Goal: Information Seeking & Learning: Understand process/instructions

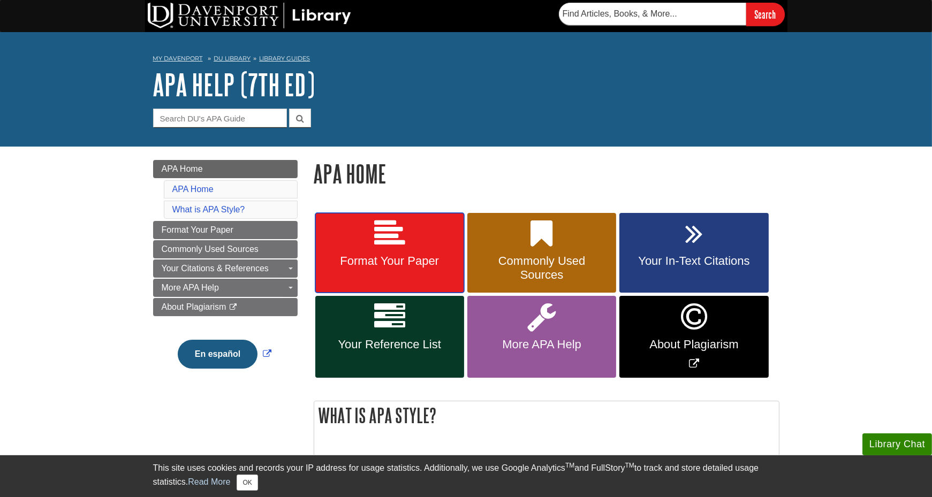
click at [386, 241] on icon at bounding box center [389, 233] width 31 height 31
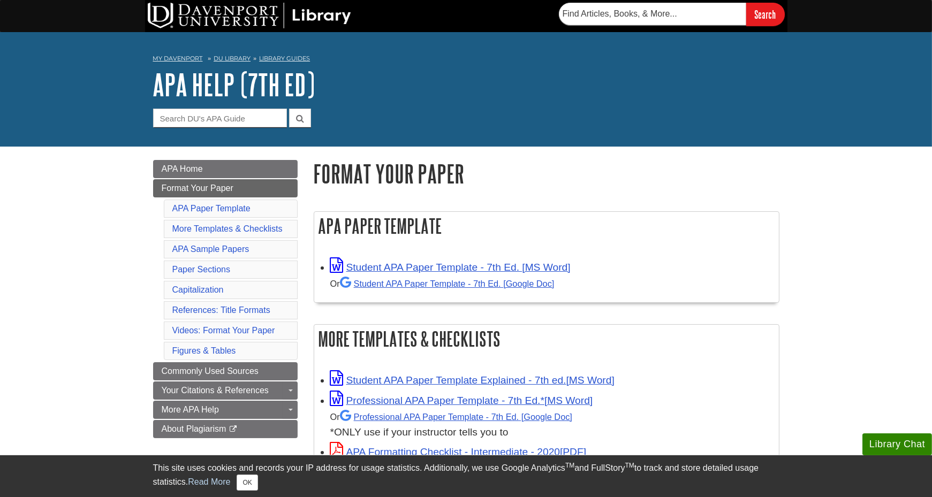
scroll to position [54, 0]
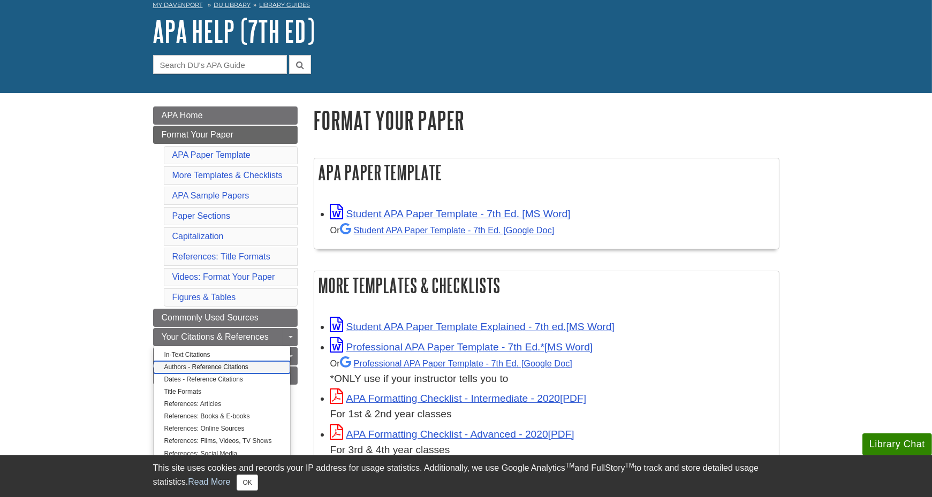
click at [215, 362] on link "Authors - Reference Citations" at bounding box center [222, 367] width 136 height 12
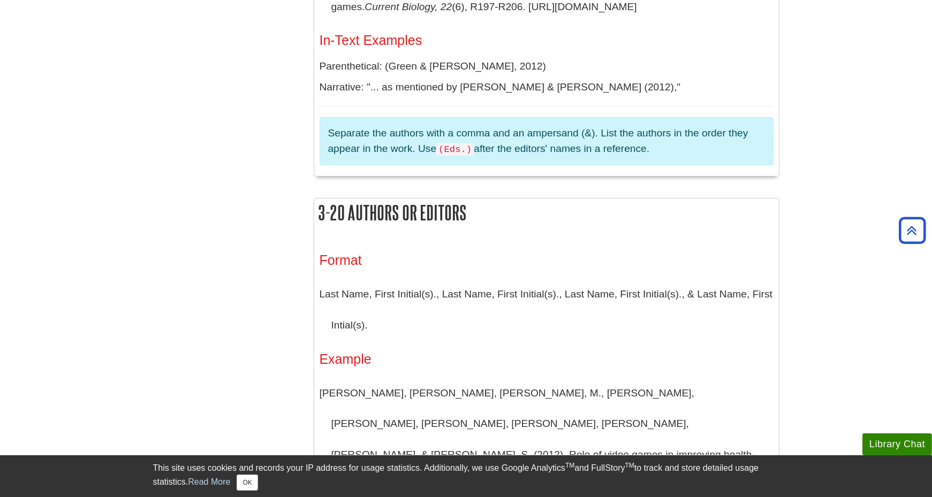
scroll to position [856, 0]
